Goal: Use online tool/utility

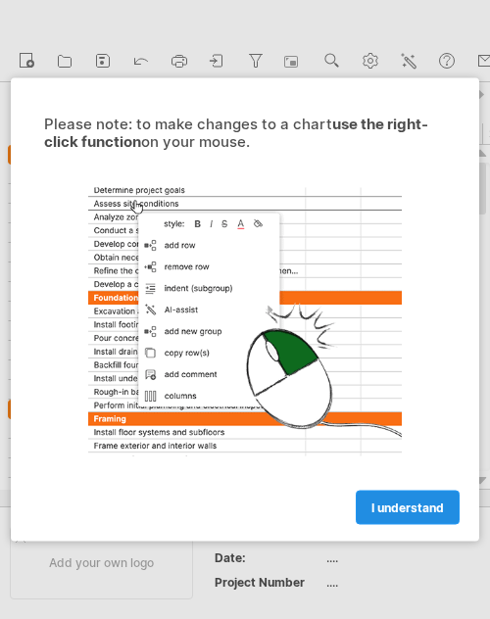
click at [419, 499] on link "I understand" at bounding box center [408, 508] width 104 height 34
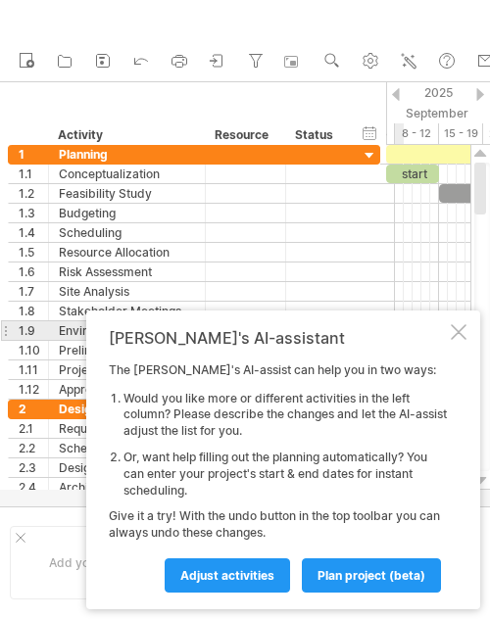
click at [459, 335] on div at bounding box center [459, 332] width 16 height 16
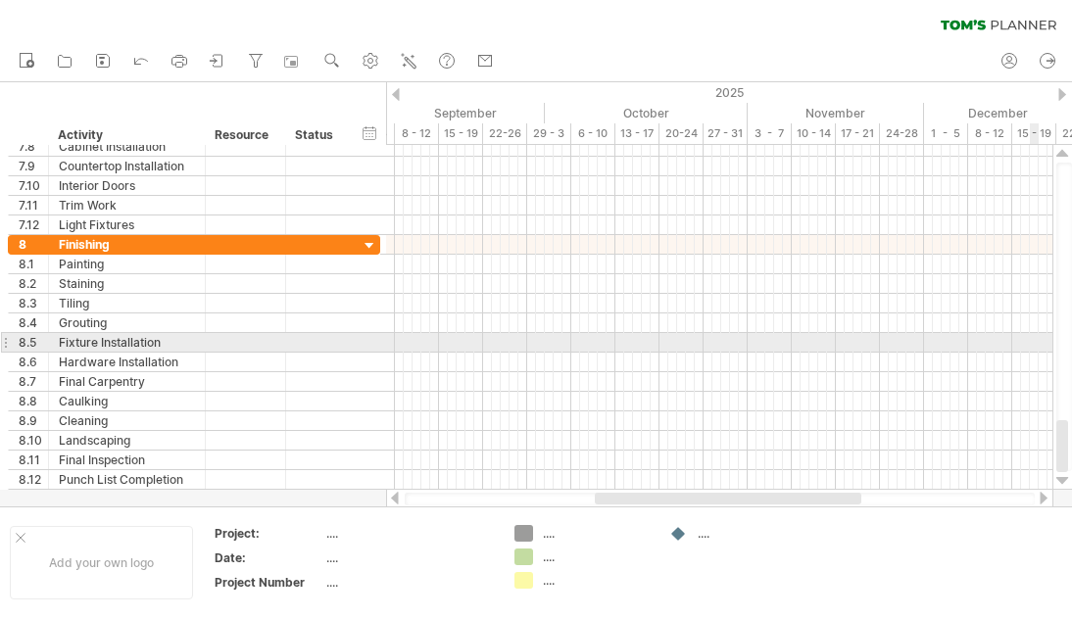
drag, startPoint x: 1070, startPoint y: 444, endPoint x: 1066, endPoint y: 321, distance: 123.6
click at [489, 321] on div at bounding box center [1065, 317] width 16 height 309
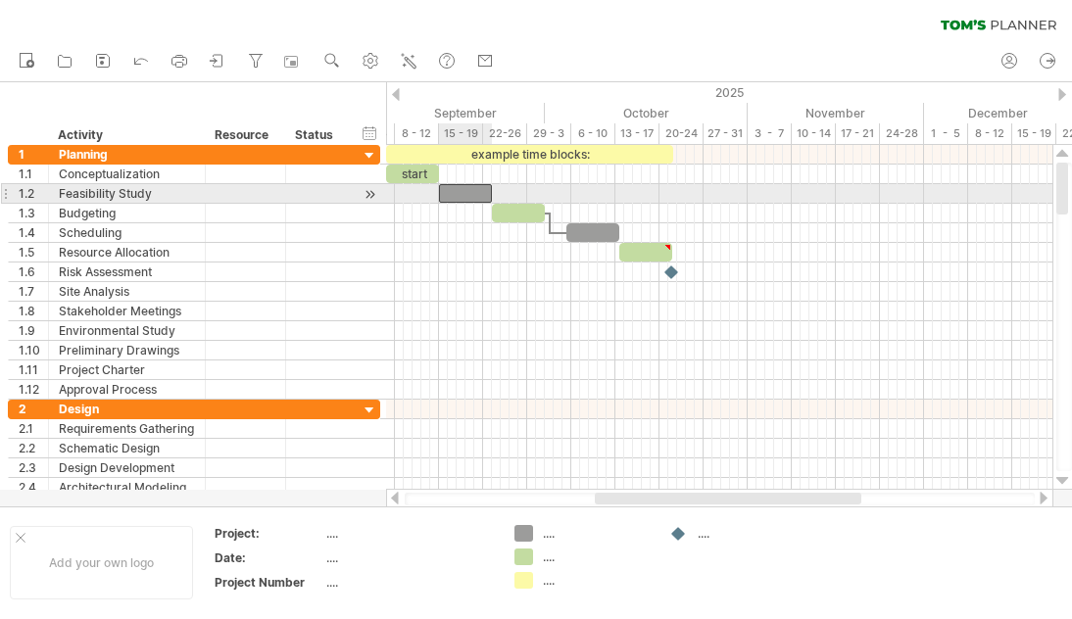
click at [481, 189] on div at bounding box center [465, 193] width 53 height 19
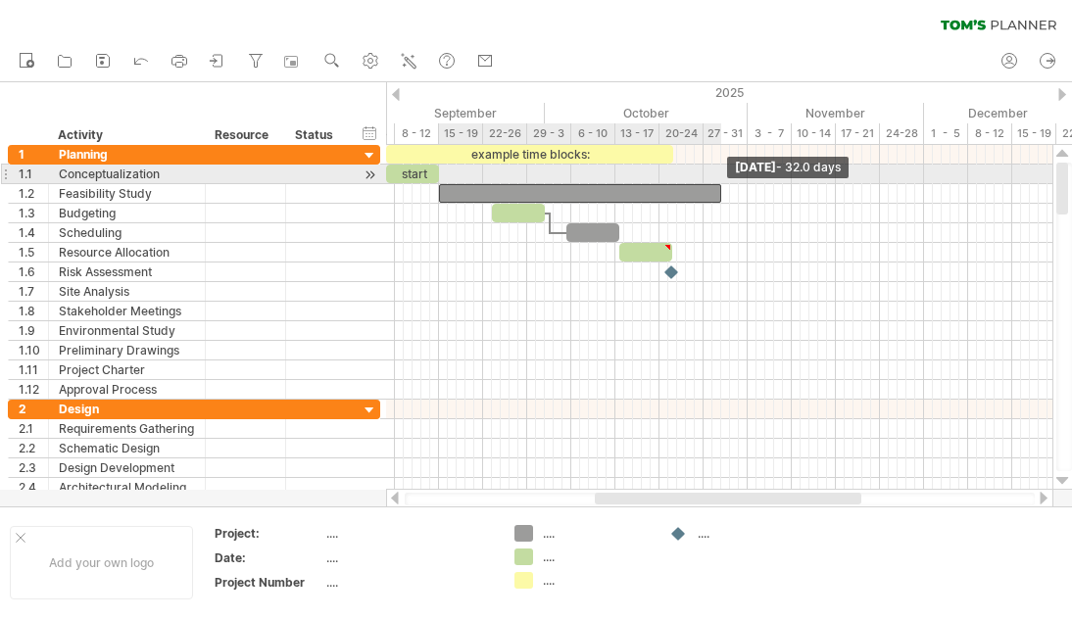
drag, startPoint x: 492, startPoint y: 184, endPoint x: 721, endPoint y: 166, distance: 230.1
click at [489, 166] on div "example time blocks: start [DATE] - 32.0 days [DATE]" at bounding box center [719, 317] width 666 height 345
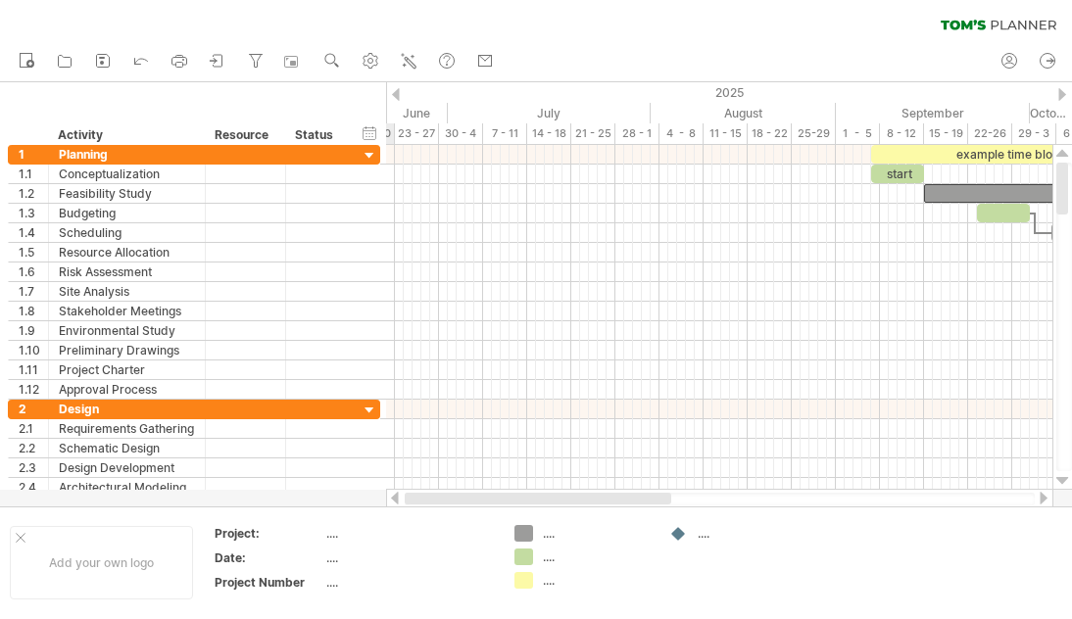
drag, startPoint x: 635, startPoint y: 500, endPoint x: 386, endPoint y: 486, distance: 249.3
click at [389, 490] on div at bounding box center [719, 499] width 667 height 20
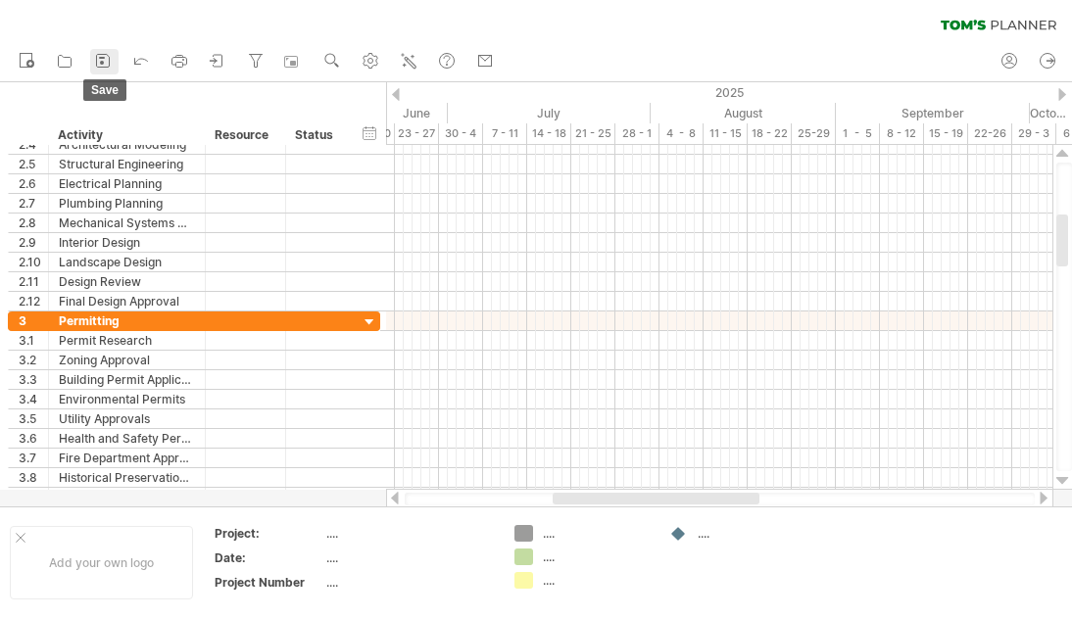
click at [108, 61] on icon at bounding box center [103, 61] width 20 height 20
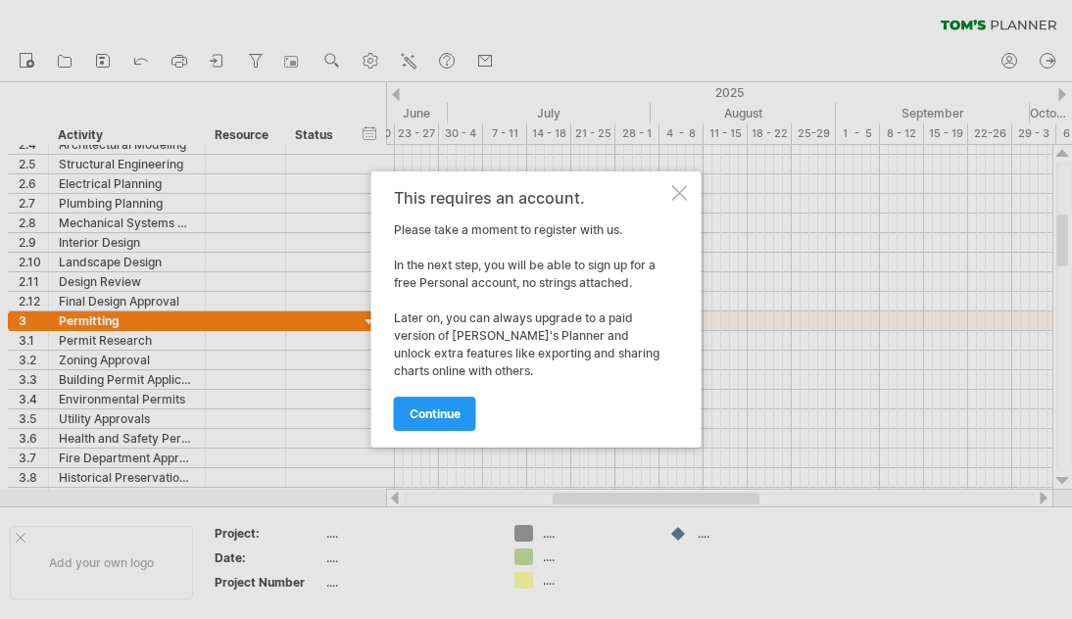
click at [489, 194] on div at bounding box center [680, 193] width 16 height 16
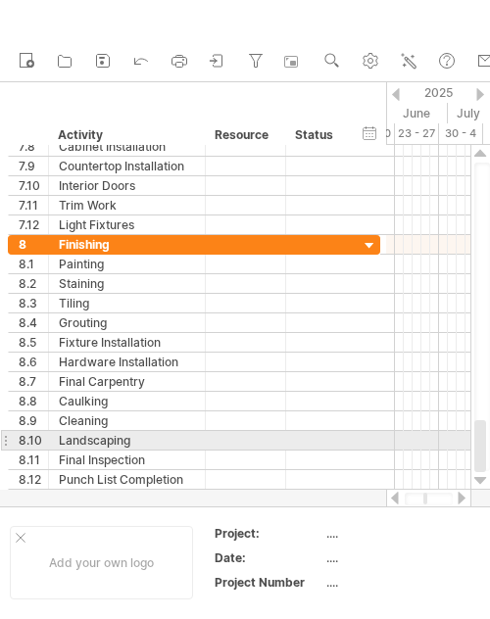
drag, startPoint x: 0, startPoint y: 447, endPoint x: -348, endPoint y: 436, distance: 348.1
click at [0, 436] on html "progress(100%) Trying to reach [DOMAIN_NAME] Connected again... 0% clear filter…" at bounding box center [245, 311] width 490 height 623
